Goal: Navigation & Orientation: Find specific page/section

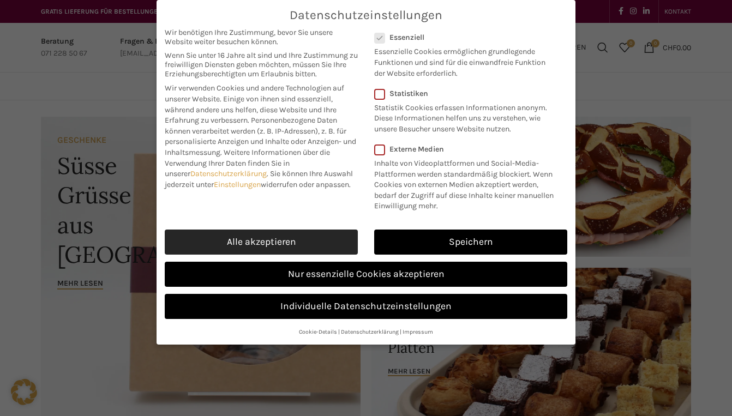
click at [311, 249] on link "Alle akzeptieren" at bounding box center [261, 241] width 193 height 25
checkbox input "true"
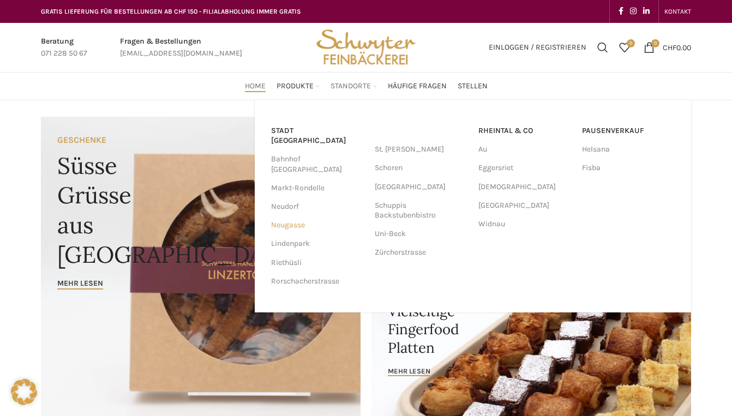
click at [305, 216] on link "Neugasse" at bounding box center [317, 225] width 93 height 19
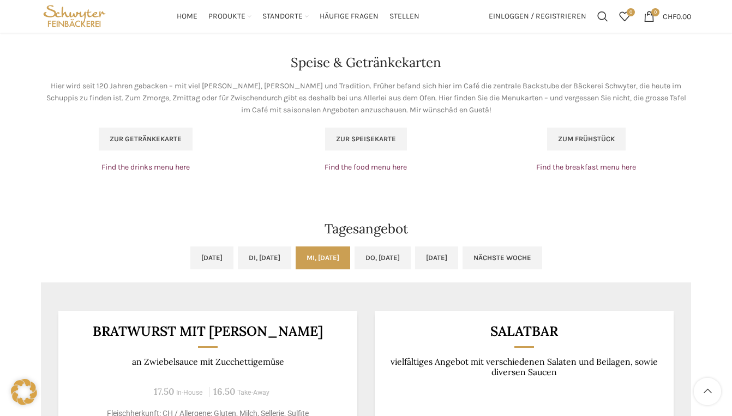
scroll to position [709, 0]
click at [375, 137] on span "Zur Speisekarte" at bounding box center [366, 139] width 60 height 9
